Goal: Check status: Check status

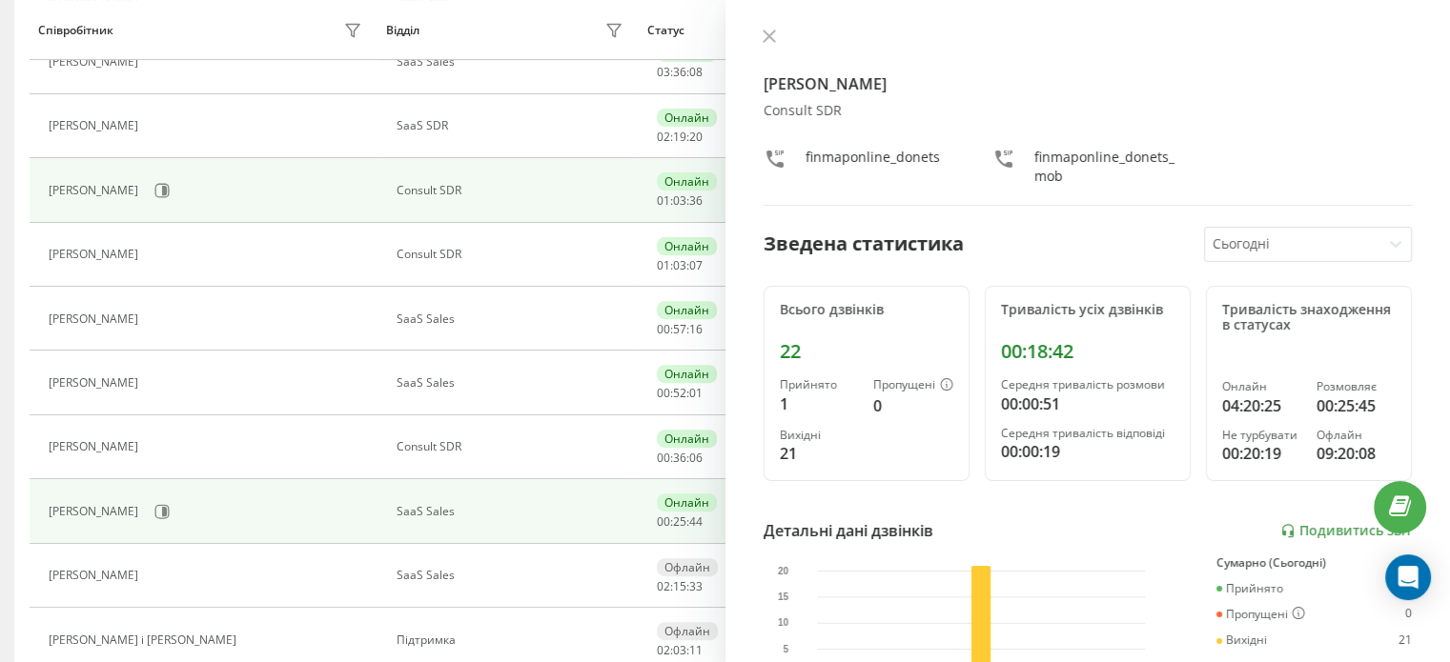
scroll to position [667, 0]
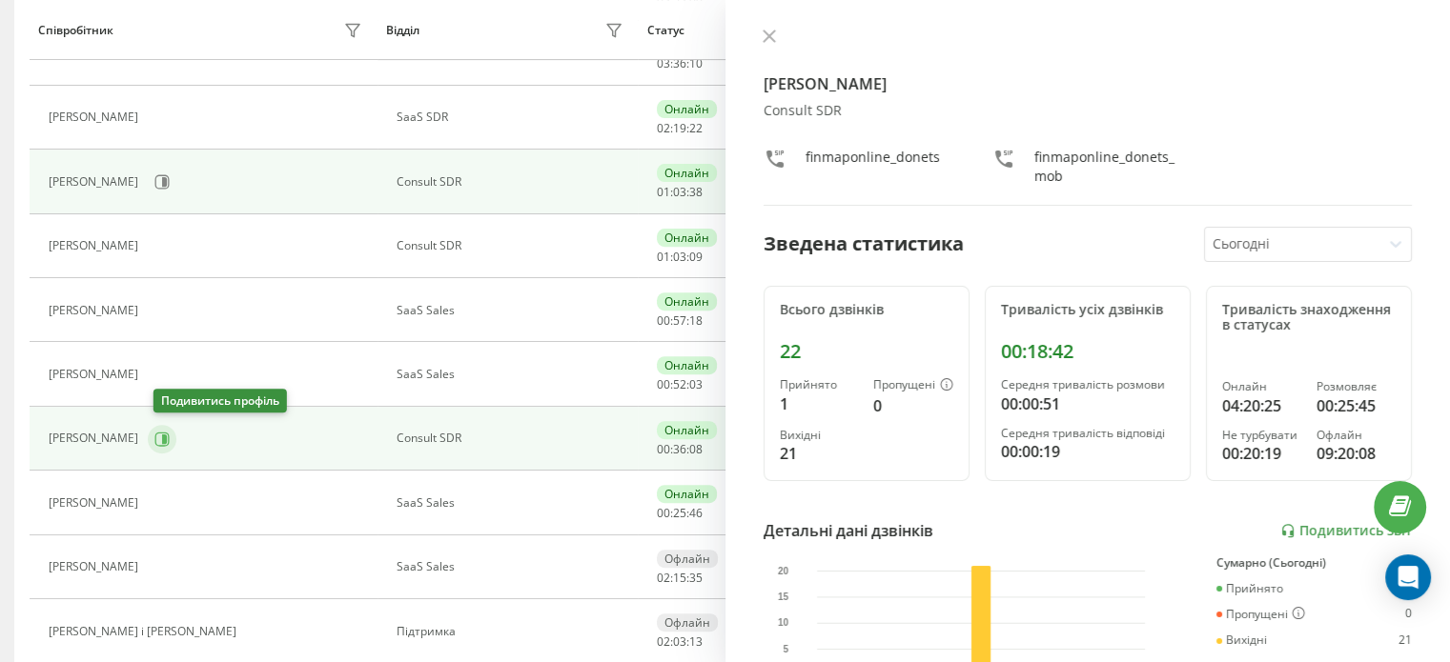
click at [164, 438] on icon at bounding box center [161, 439] width 15 height 15
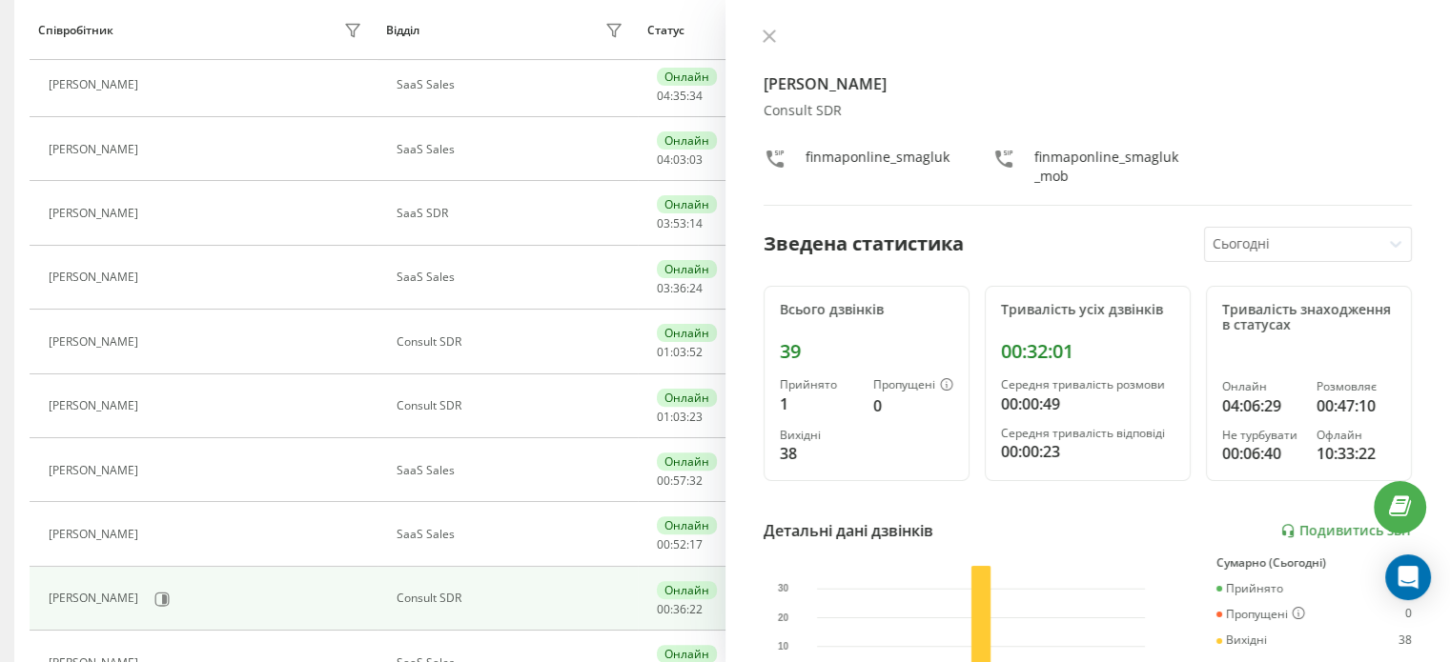
scroll to position [477, 0]
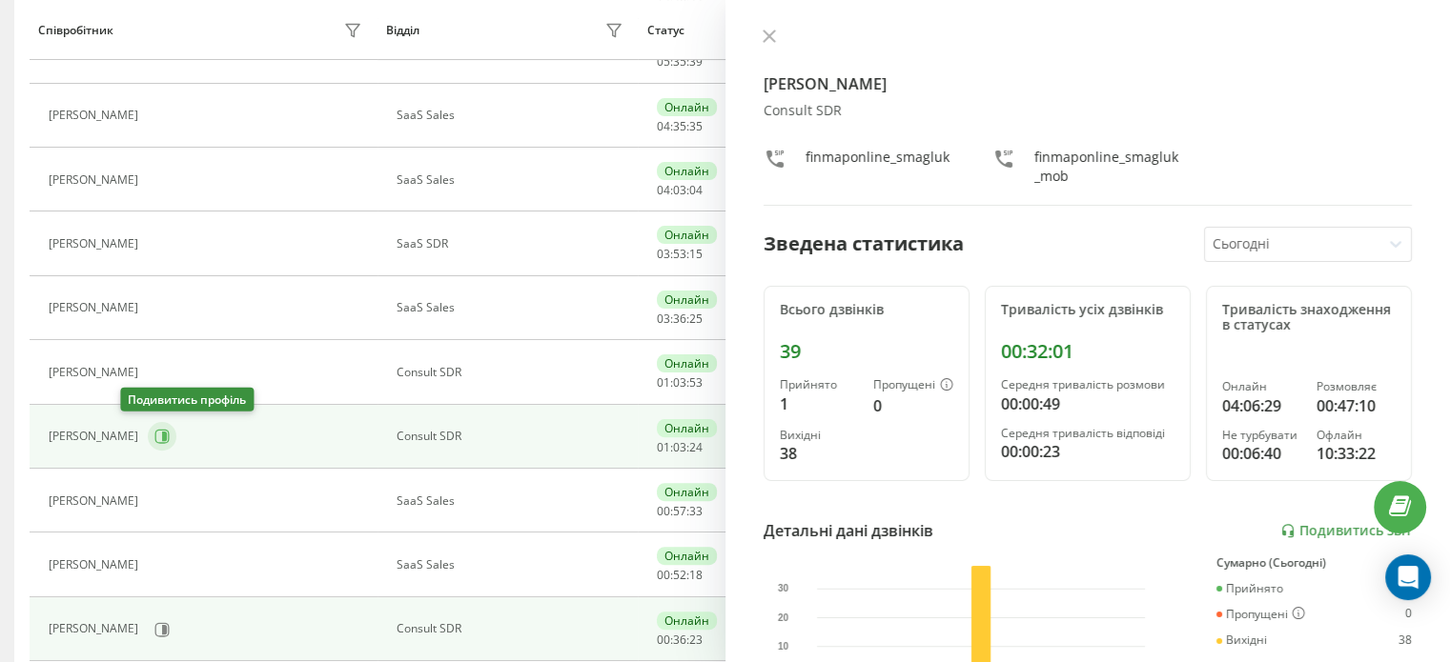
click at [154, 438] on icon at bounding box center [161, 436] width 15 height 15
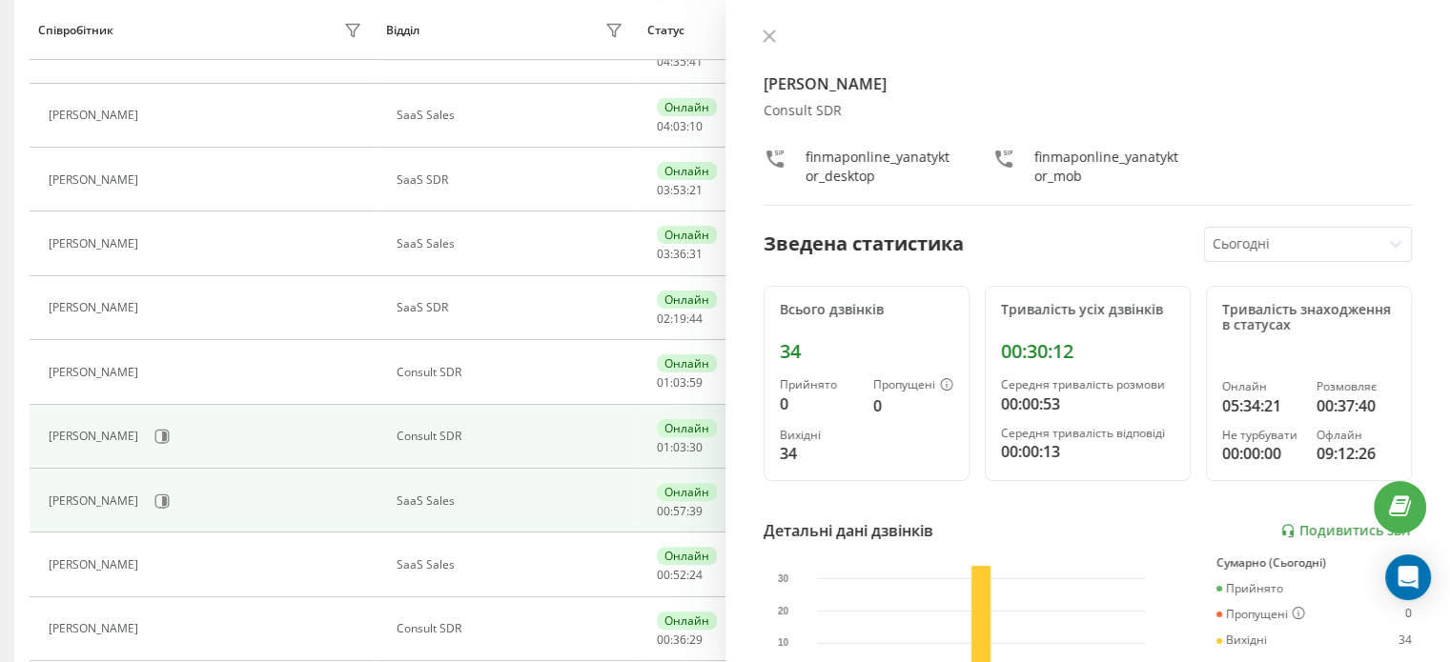
scroll to position [412, 0]
click at [153, 445] on button at bounding box center [162, 437] width 29 height 29
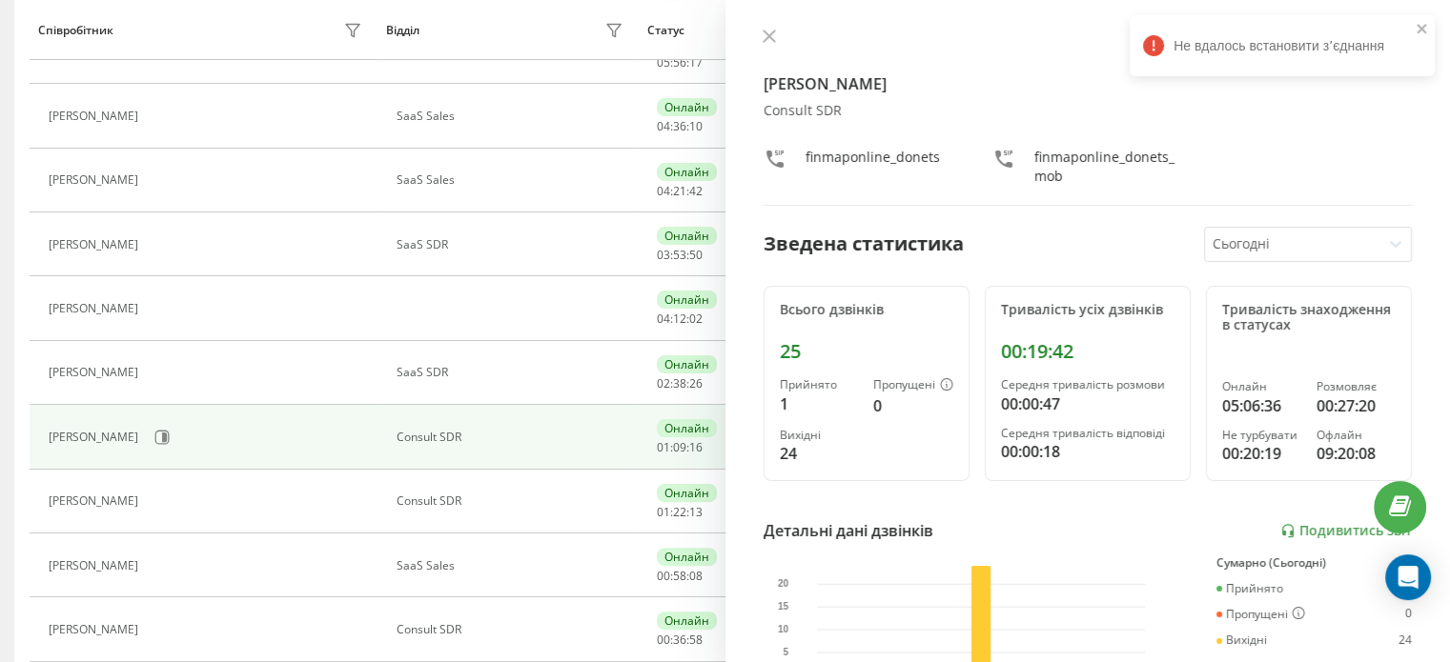
scroll to position [28, 0]
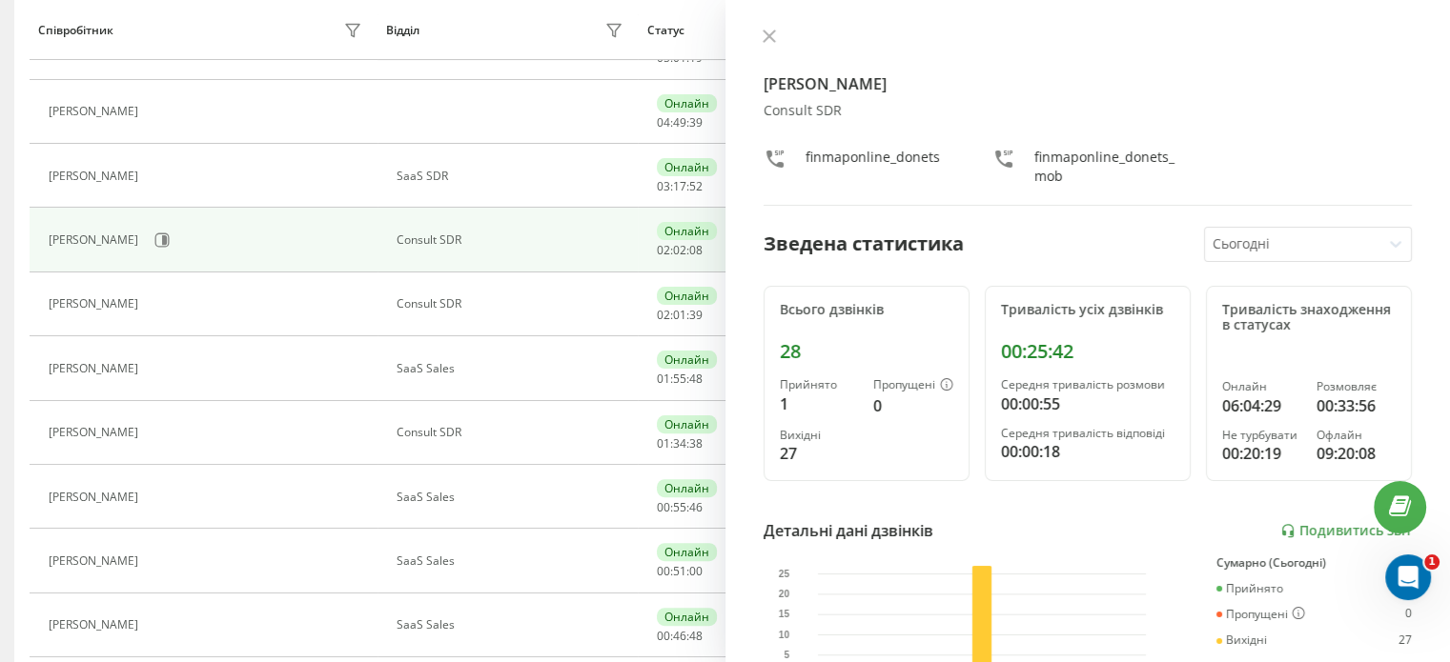
scroll to position [504, 0]
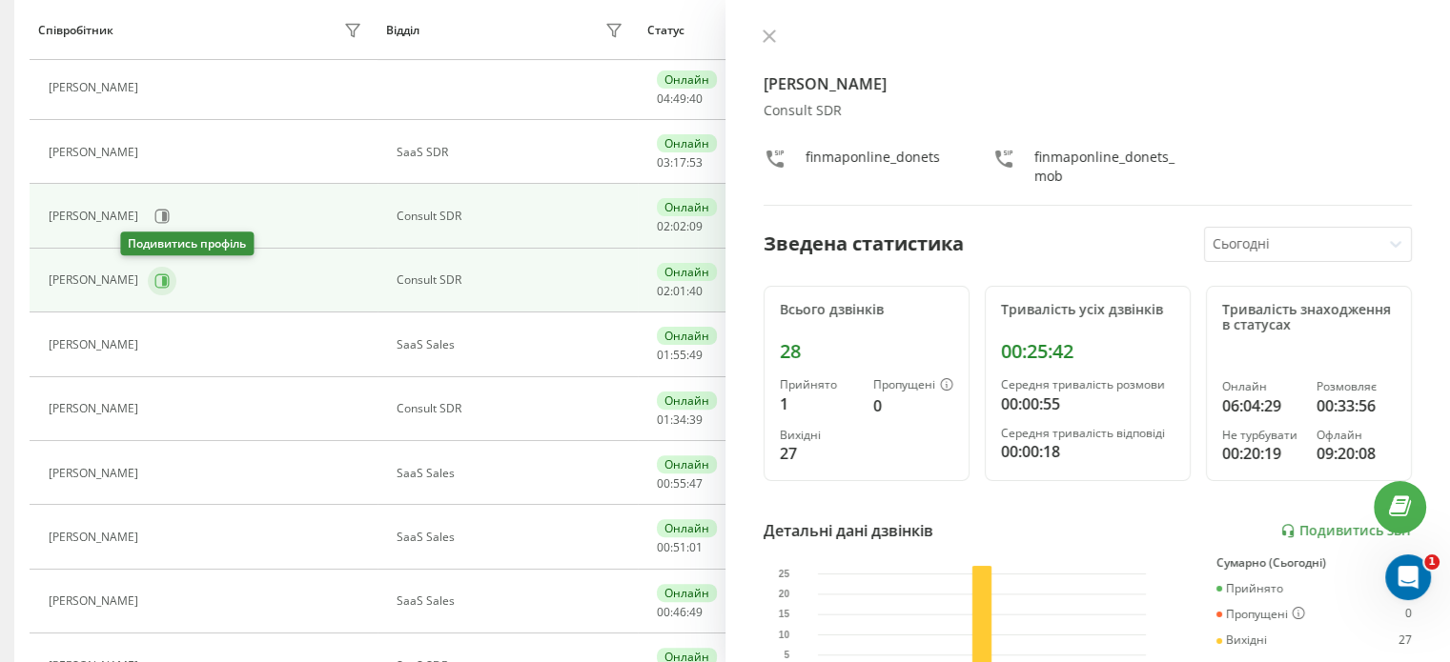
click at [162, 275] on icon at bounding box center [164, 280] width 5 height 10
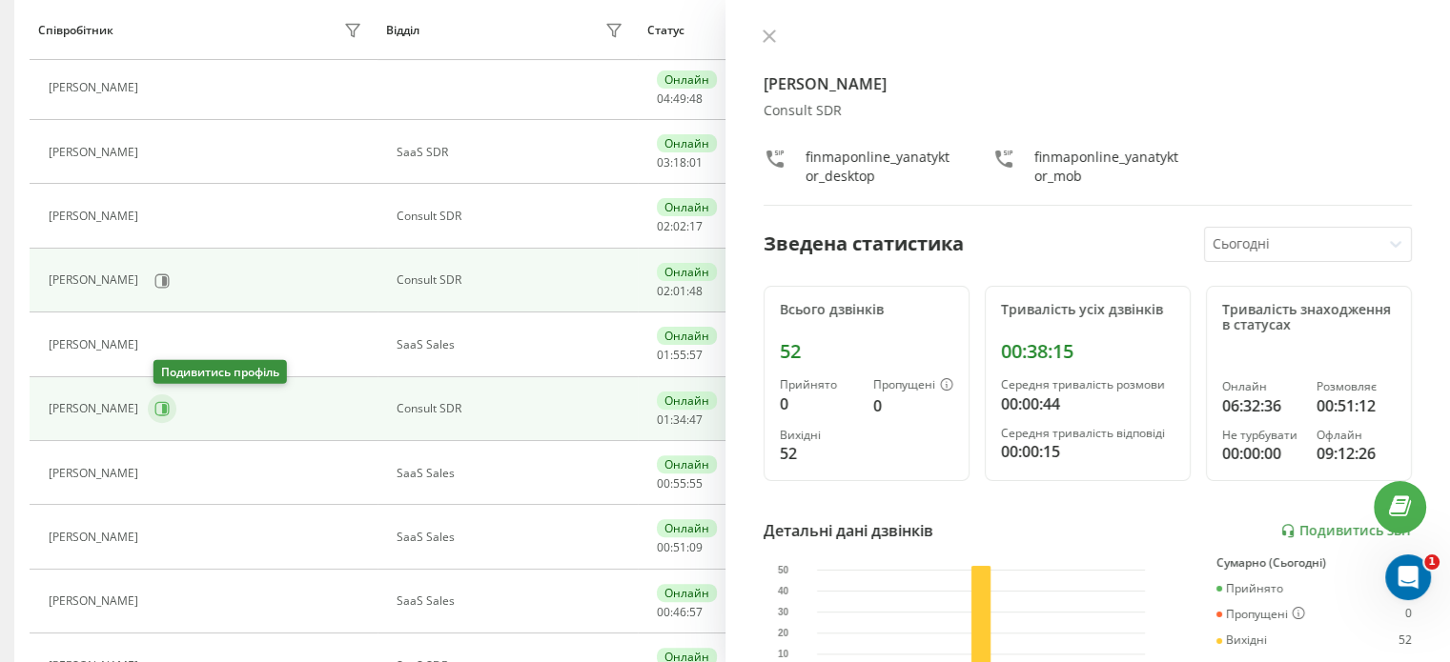
click at [163, 403] on icon at bounding box center [161, 408] width 15 height 15
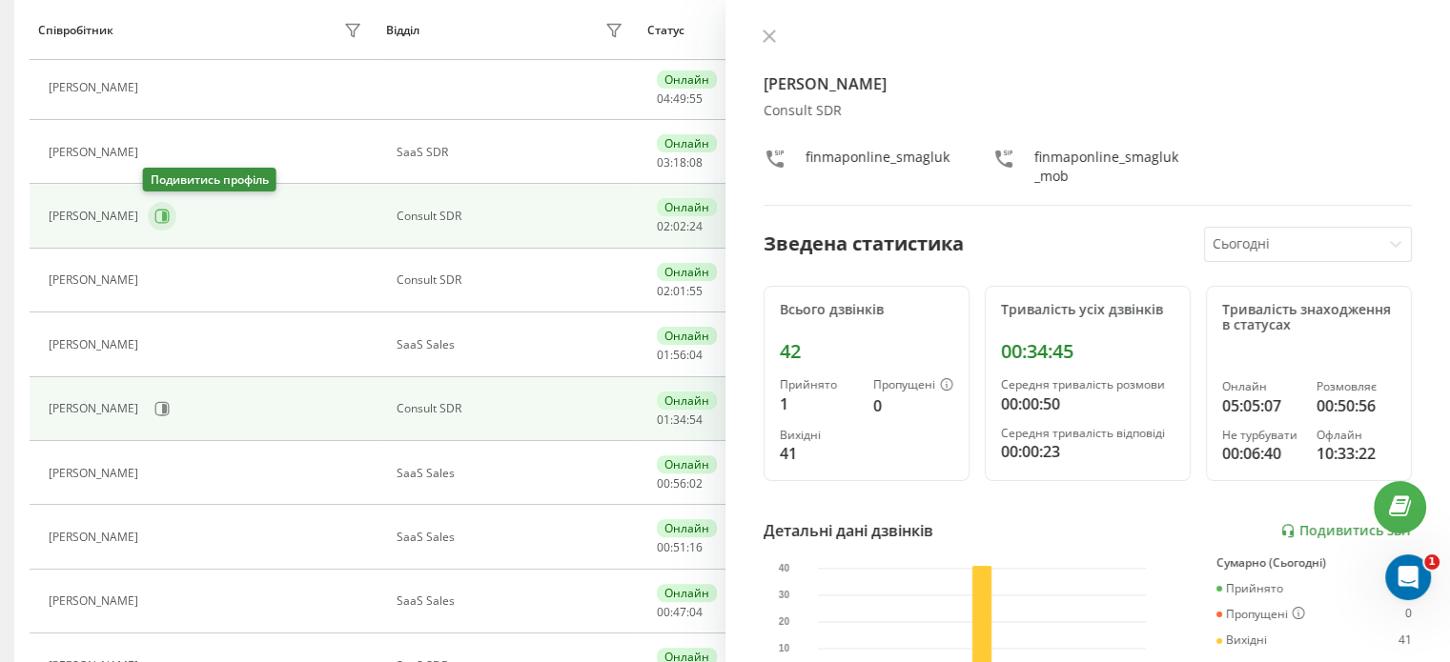
click at [154, 210] on icon at bounding box center [161, 216] width 15 height 15
